Goal: Task Accomplishment & Management: Use online tool/utility

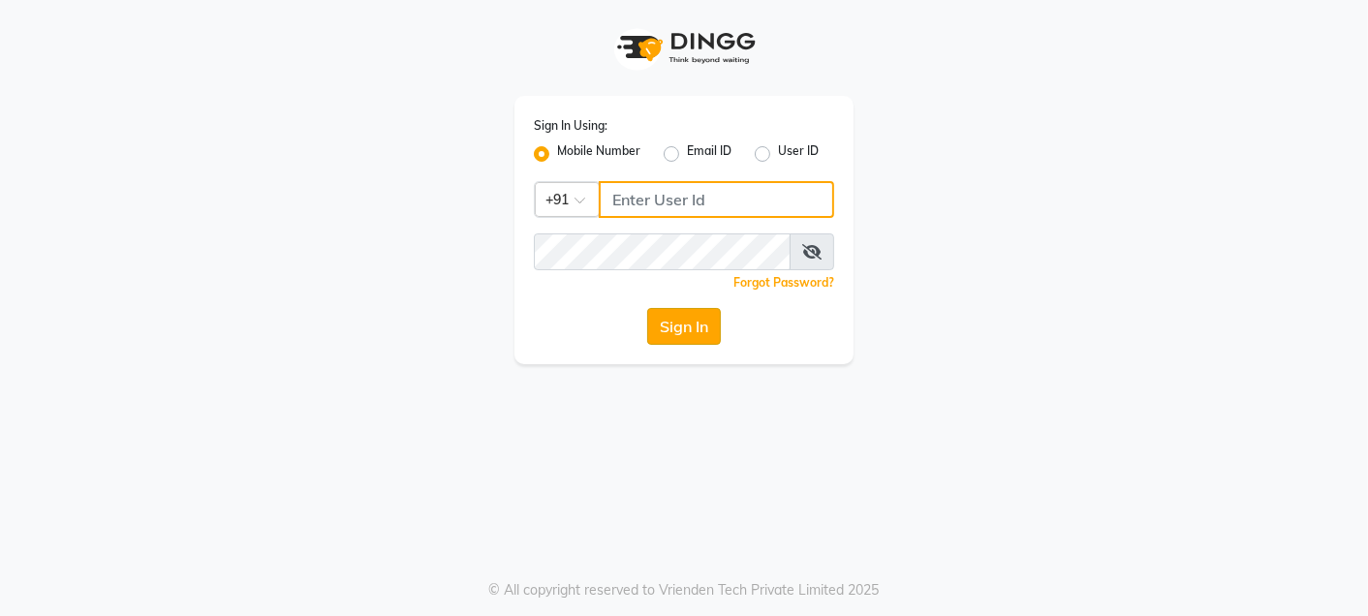
type input "9820033678"
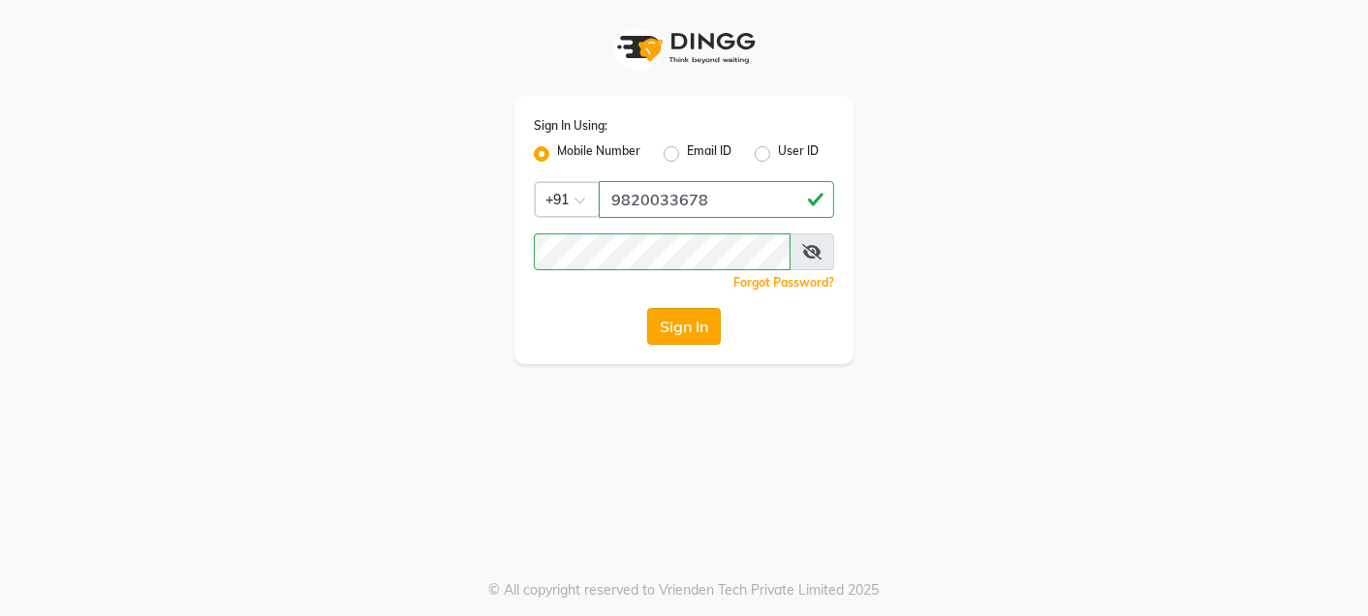
click at [689, 322] on button "Sign In" at bounding box center [684, 326] width 74 height 37
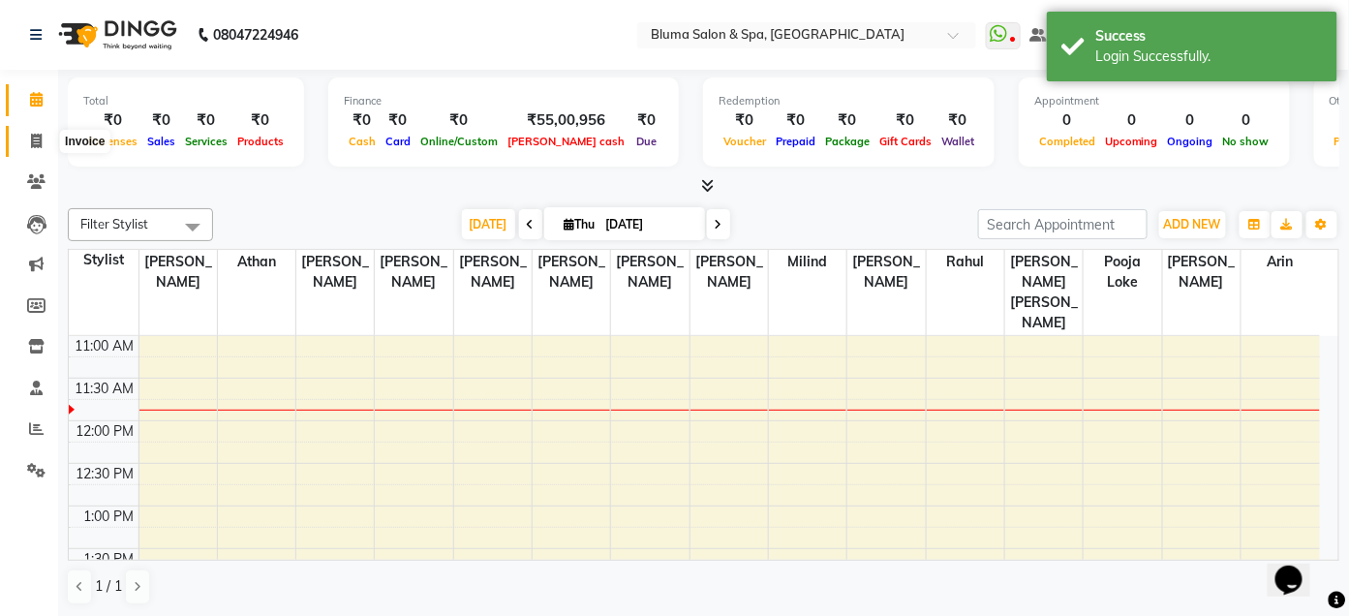
click at [35, 148] on span at bounding box center [36, 142] width 34 height 22
select select "service"
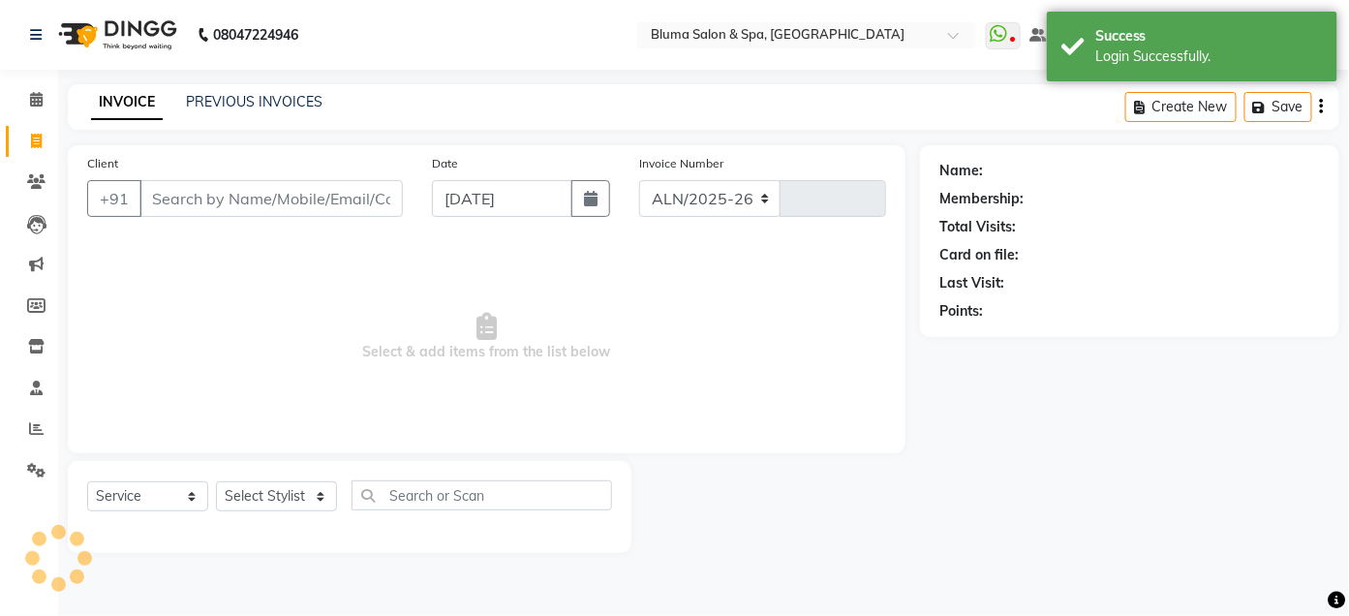
select select "3653"
type input "0992"
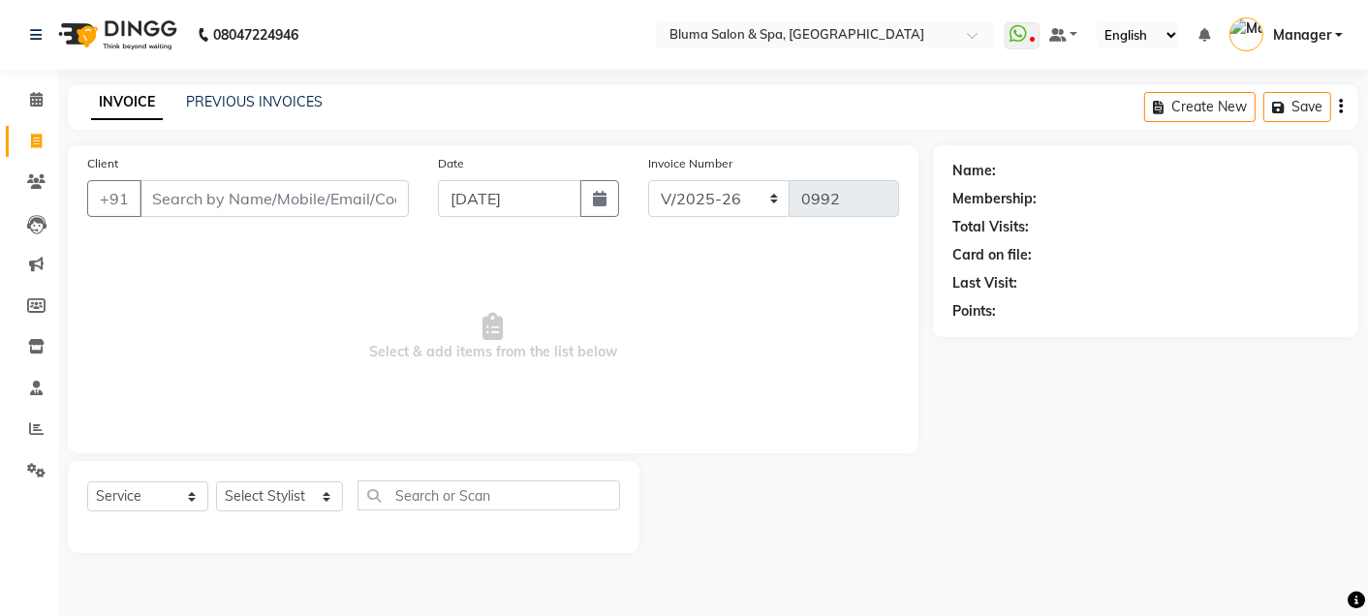
drag, startPoint x: 386, startPoint y: 100, endPoint x: 258, endPoint y: 244, distance: 193.4
click at [258, 244] on span "Select & add items from the list below" at bounding box center [493, 337] width 812 height 194
click at [246, 93] on link "PREVIOUS INVOICES" at bounding box center [254, 101] width 137 height 17
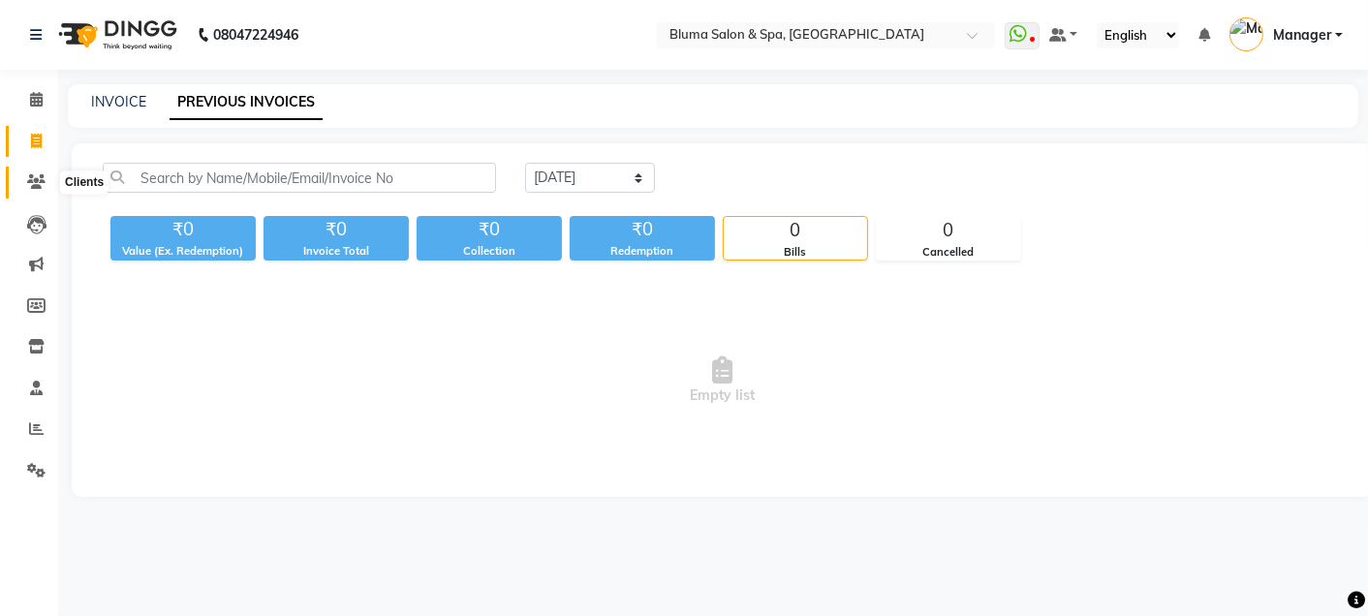
click at [32, 186] on icon at bounding box center [36, 181] width 18 height 15
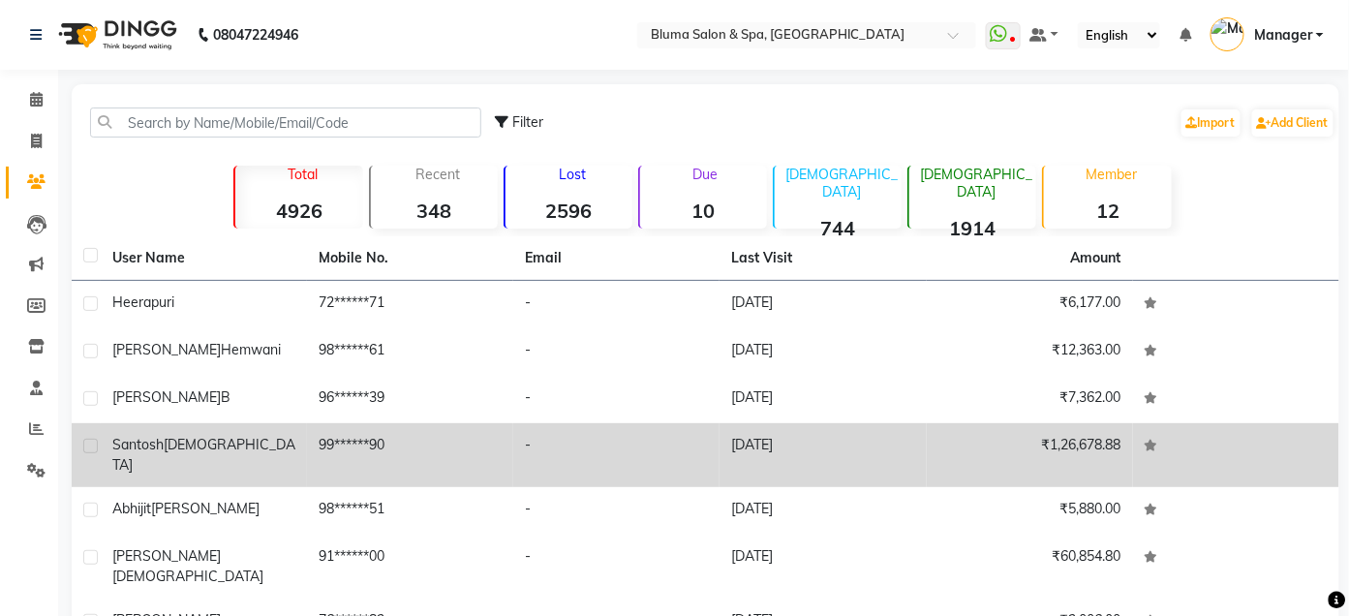
click at [139, 451] on span "santosh" at bounding box center [137, 444] width 51 height 17
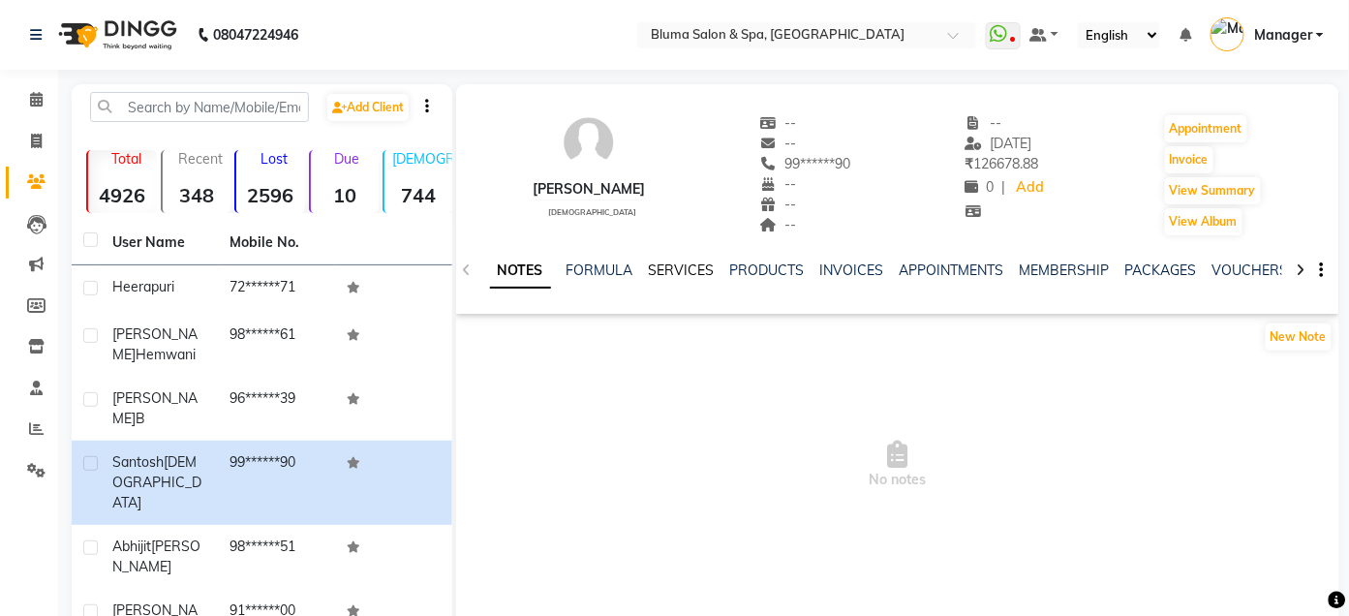
click at [675, 272] on link "SERVICES" at bounding box center [682, 270] width 66 height 17
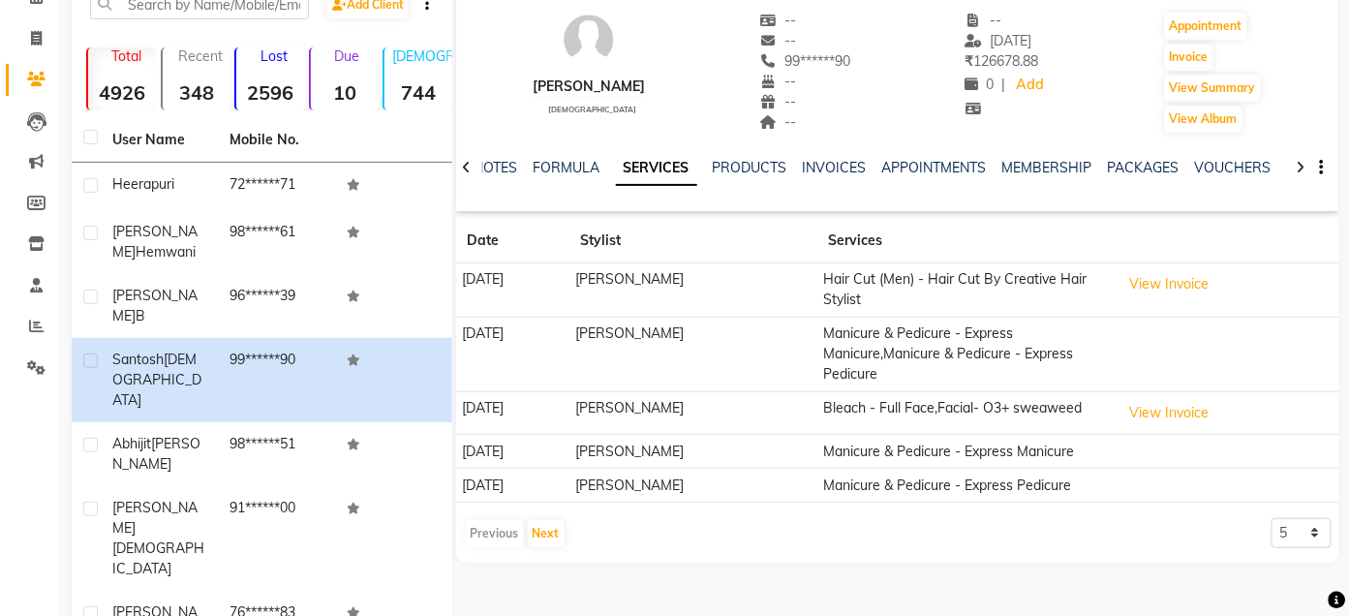
scroll to position [85, 0]
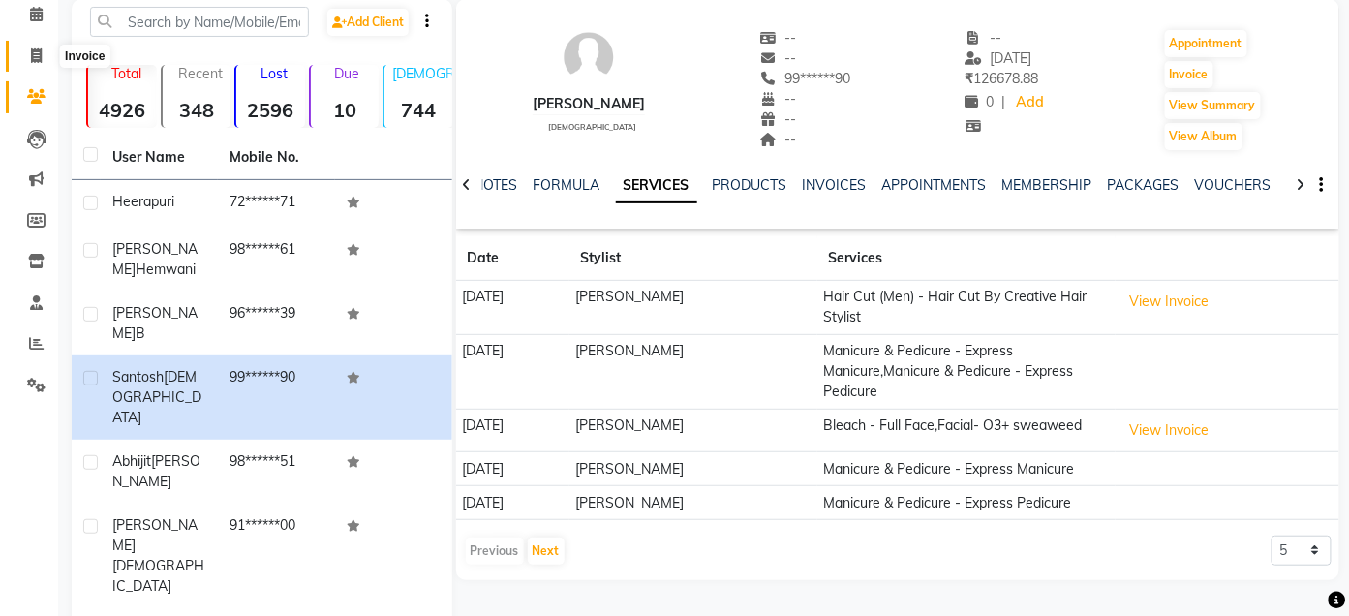
click at [31, 59] on icon at bounding box center [36, 55] width 11 height 15
select select "service"
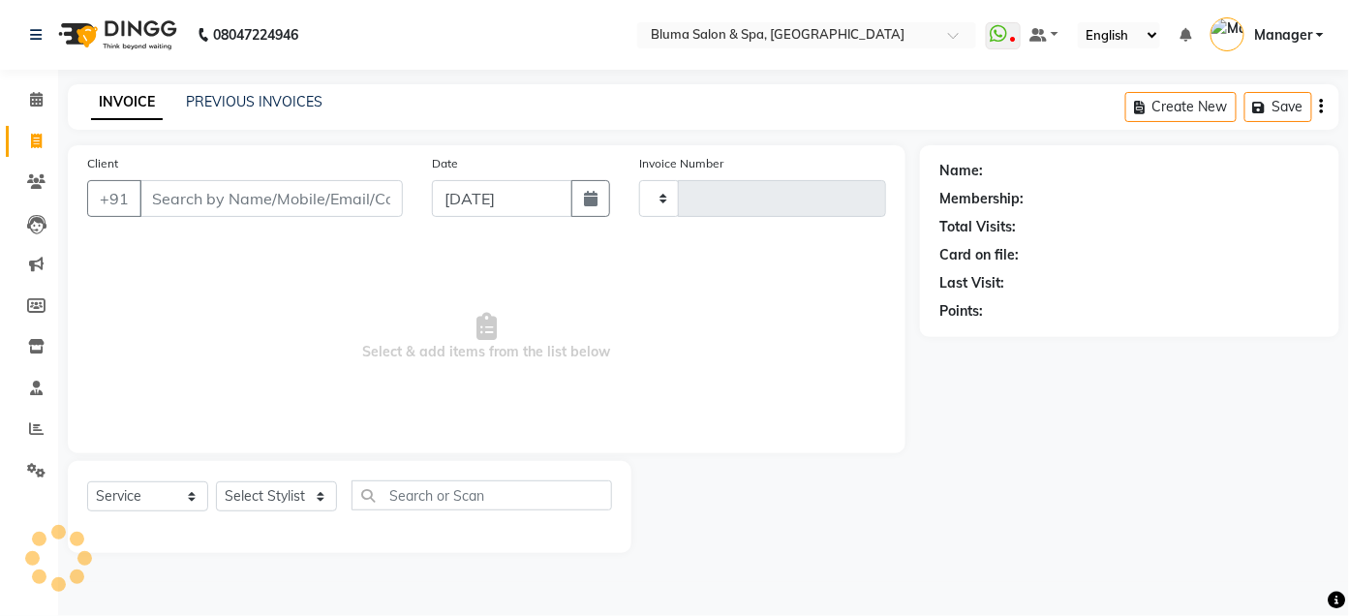
type input "0992"
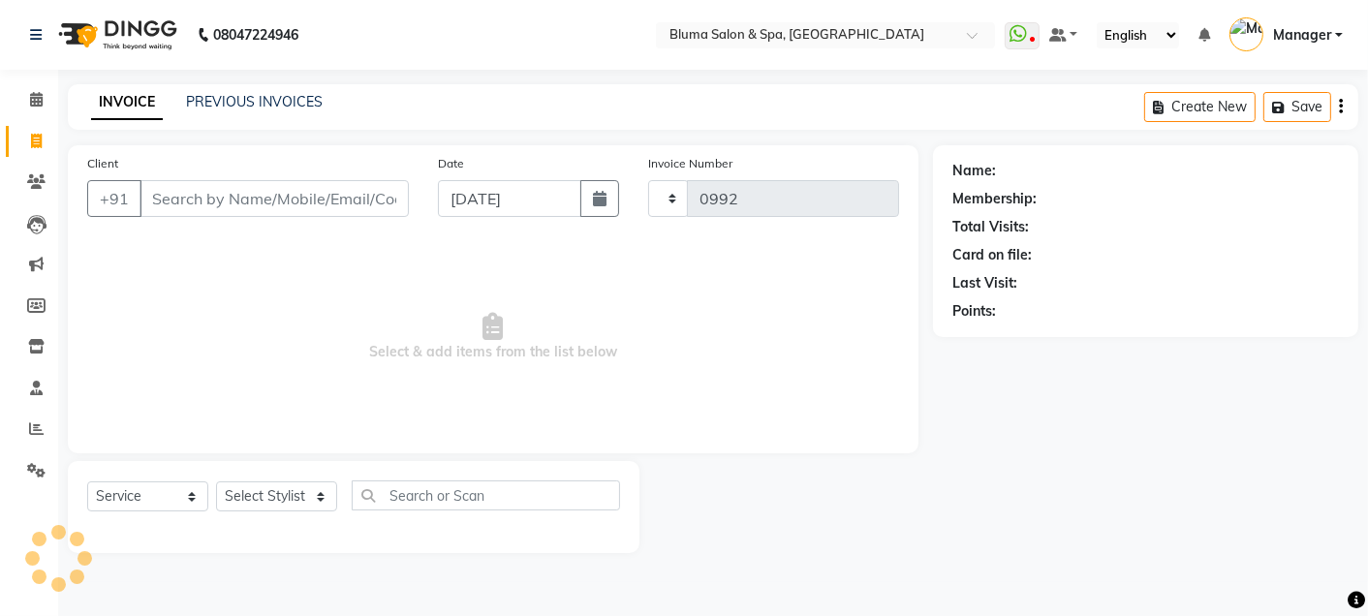
select select "3653"
click at [94, 103] on link "INVOICE" at bounding box center [127, 102] width 72 height 35
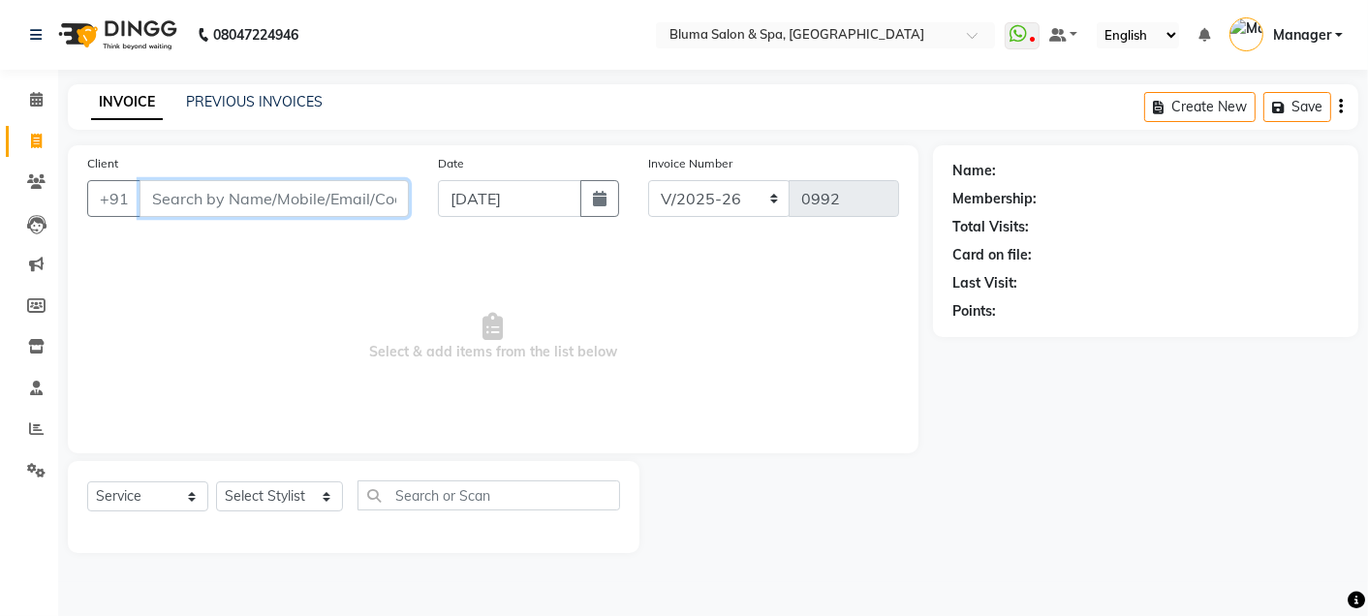
click at [189, 184] on input "Client" at bounding box center [273, 198] width 269 height 37
click at [43, 97] on span at bounding box center [36, 100] width 34 height 22
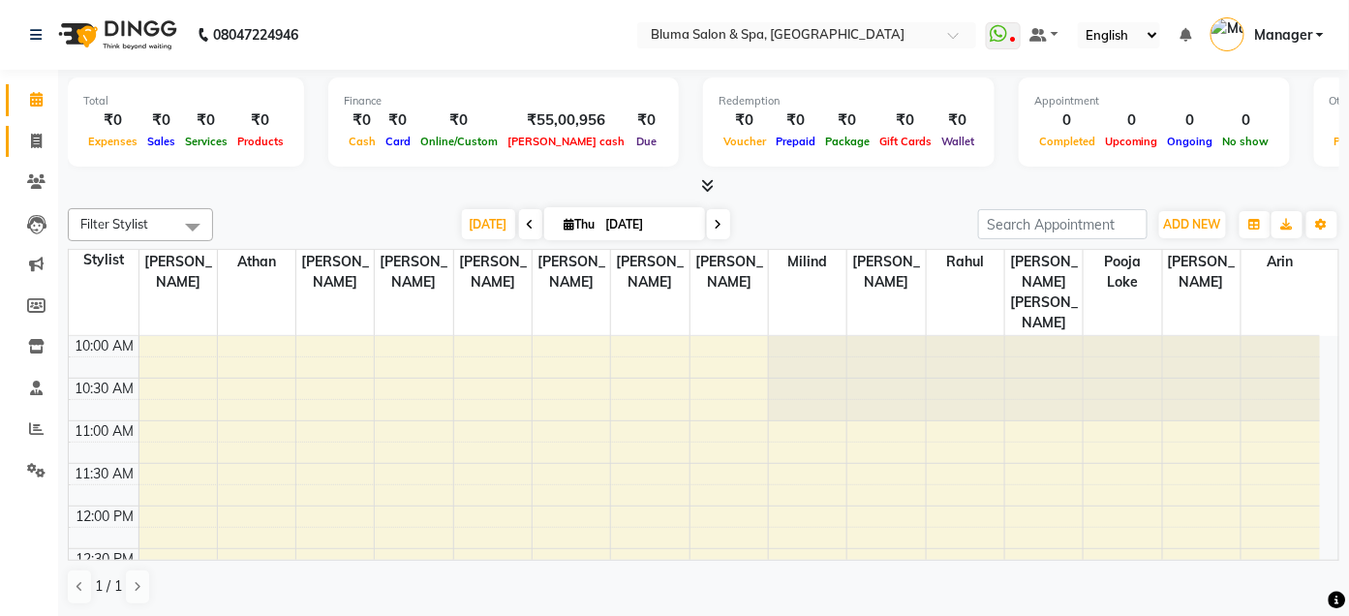
click at [35, 139] on icon at bounding box center [36, 141] width 11 height 15
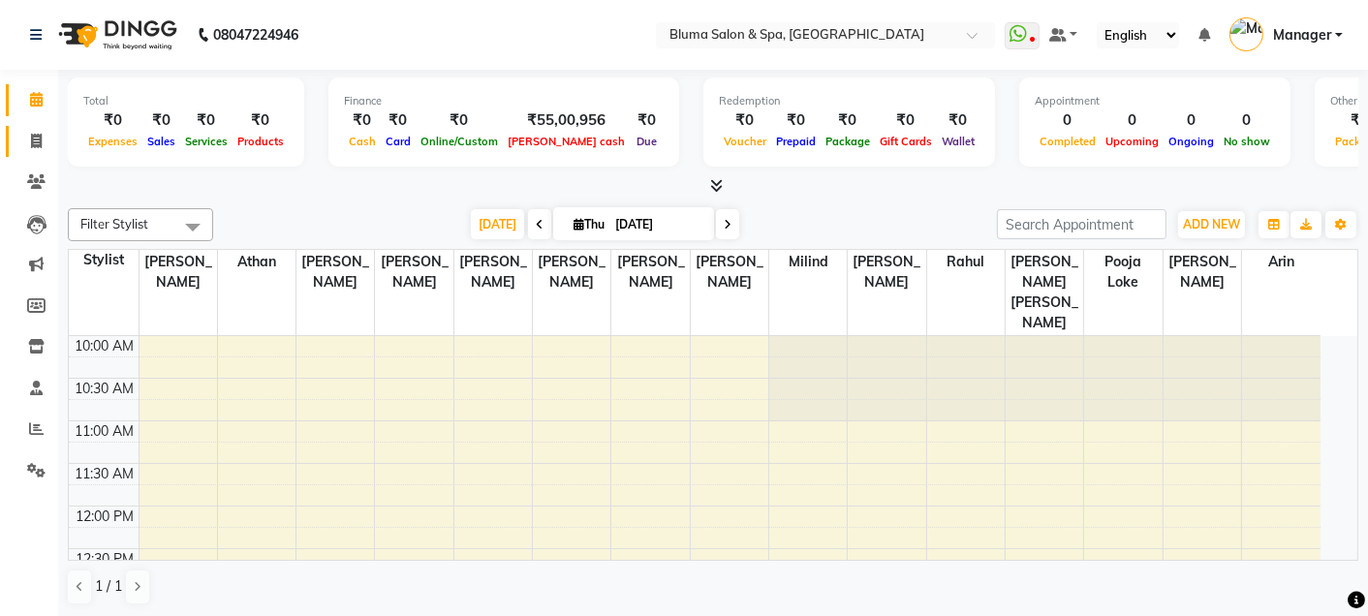
select select "3653"
select select "service"
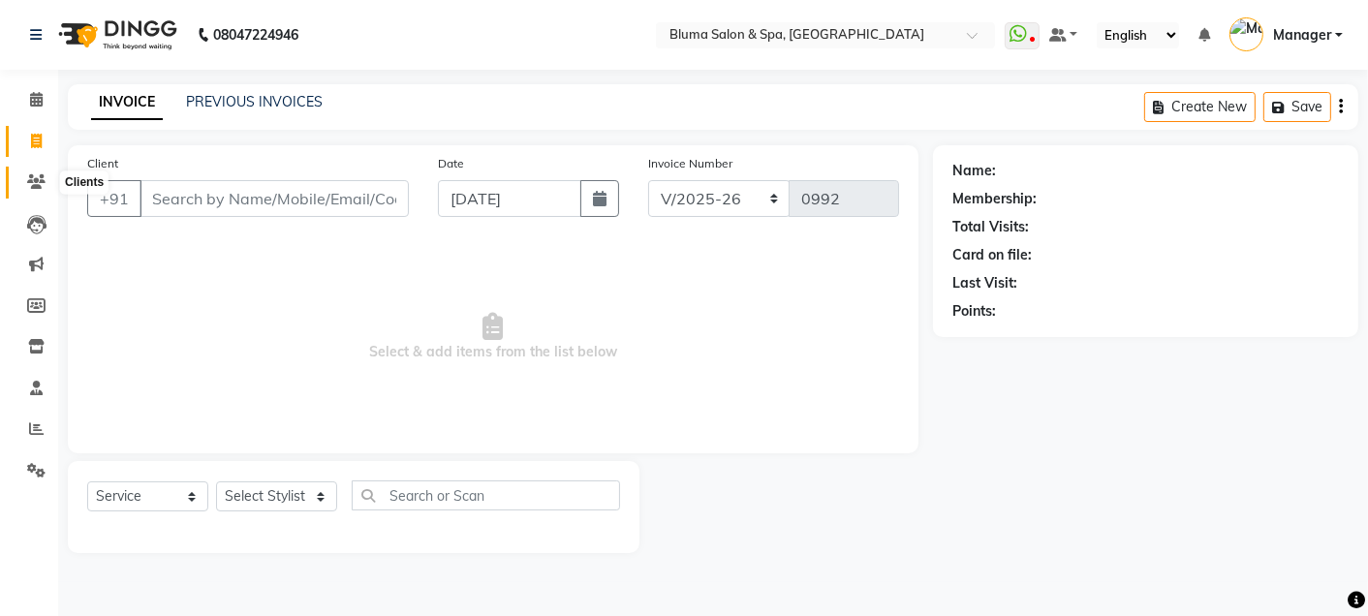
click at [37, 171] on span at bounding box center [36, 182] width 34 height 22
